Goal: Task Accomplishment & Management: Manage account settings

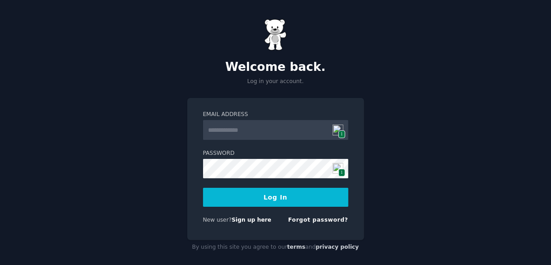
click at [339, 127] on img at bounding box center [337, 129] width 11 height 11
type input "**********"
click at [279, 204] on button "Log In" at bounding box center [275, 197] width 145 height 19
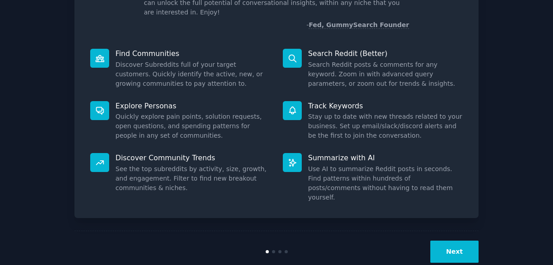
click at [433, 240] on button "Next" at bounding box center [454, 251] width 48 height 22
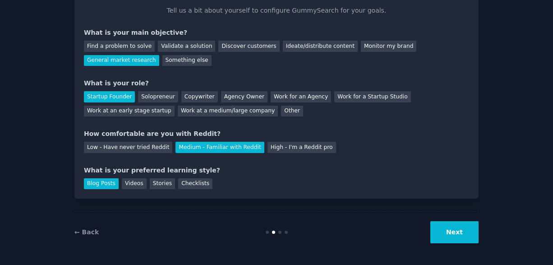
click at [449, 232] on button "Next" at bounding box center [454, 232] width 48 height 22
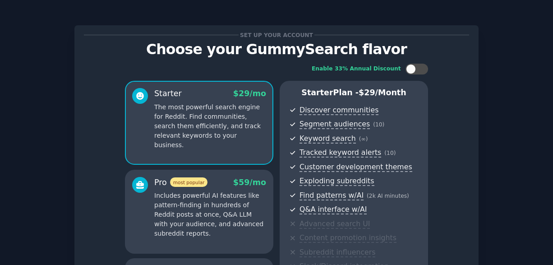
scroll to position [162, 0]
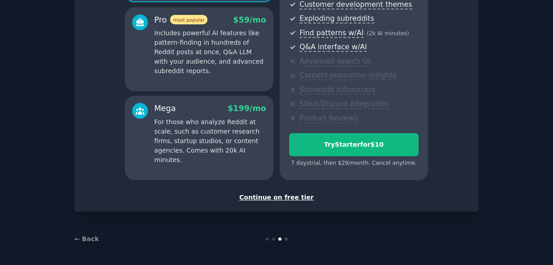
click at [295, 198] on div "Continue on free tier" at bounding box center [276, 197] width 385 height 9
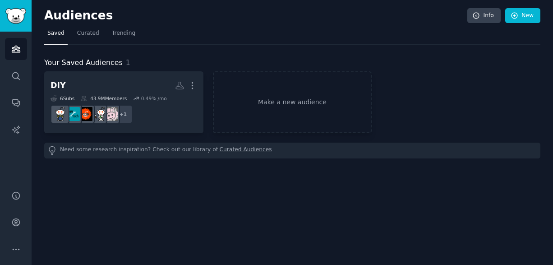
drag, startPoint x: 550, startPoint y: 90, endPoint x: 553, endPoint y: 104, distance: 14.2
click at [553, 103] on div "Audiences Info New Saved Curated Trending Your Saved Audiences 1 DIY More 6 Sub…" at bounding box center [292, 132] width 521 height 265
click at [13, 226] on icon "Sidebar" at bounding box center [15, 221] width 9 height 9
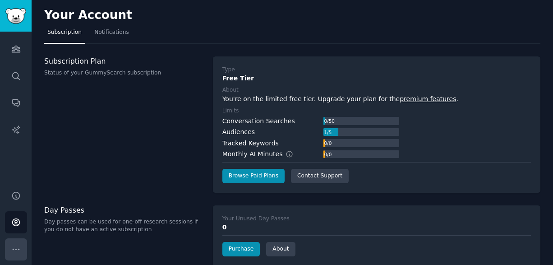
click at [17, 244] on icon "Sidebar" at bounding box center [15, 248] width 9 height 9
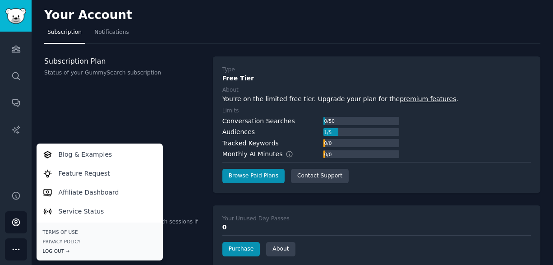
click at [58, 248] on div "Log Out →" at bounding box center [100, 251] width 114 height 6
